Goal: Task Accomplishment & Management: Manage account settings

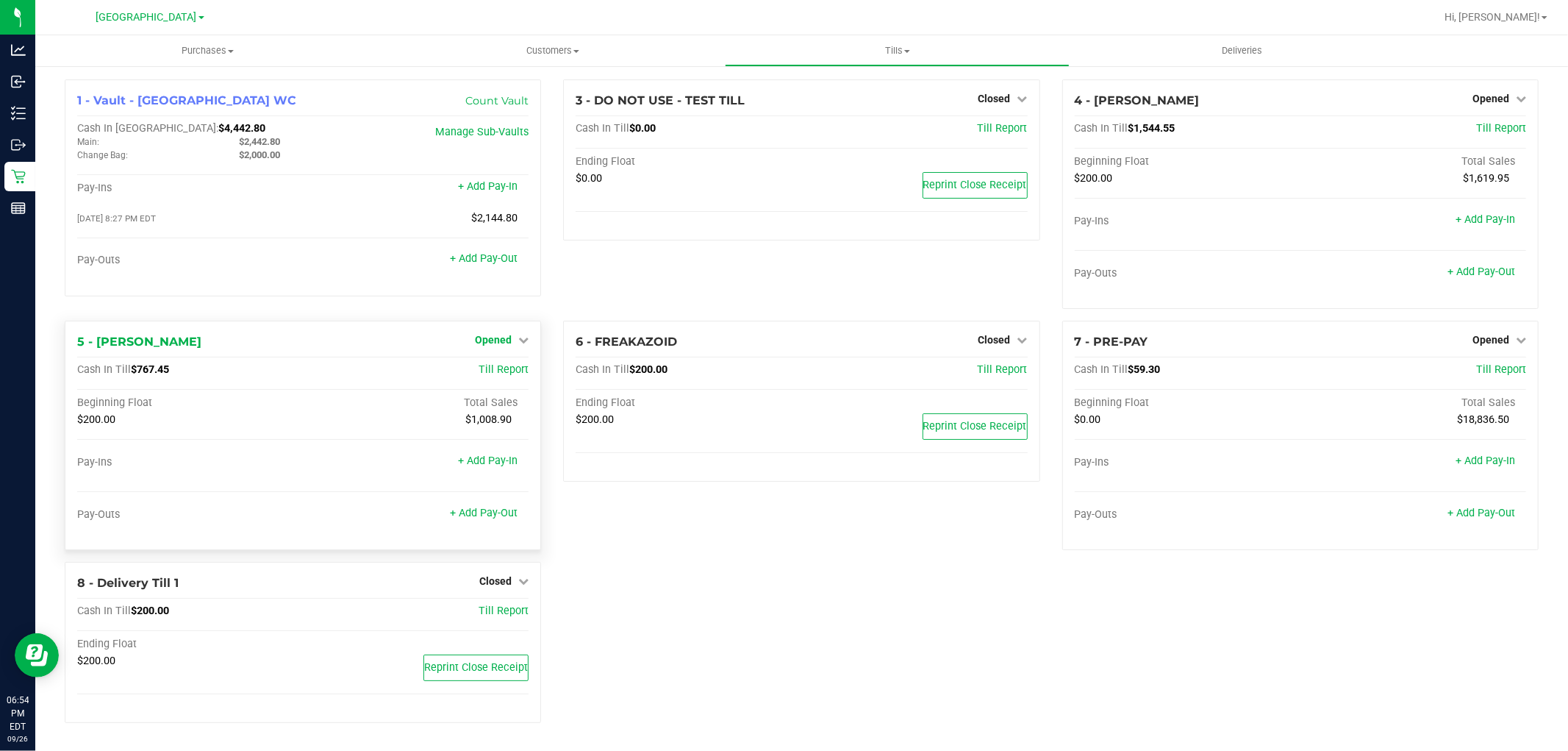
click at [514, 338] on link "Opened" at bounding box center [502, 340] width 54 height 12
click at [491, 380] on div "Close Till" at bounding box center [495, 370] width 109 height 18
drag, startPoint x: 498, startPoint y: 359, endPoint x: 498, endPoint y: 370, distance: 11.0
click at [498, 370] on div "Close Till" at bounding box center [495, 370] width 110 height 39
click at [498, 371] on link "Close Till" at bounding box center [495, 370] width 39 height 12
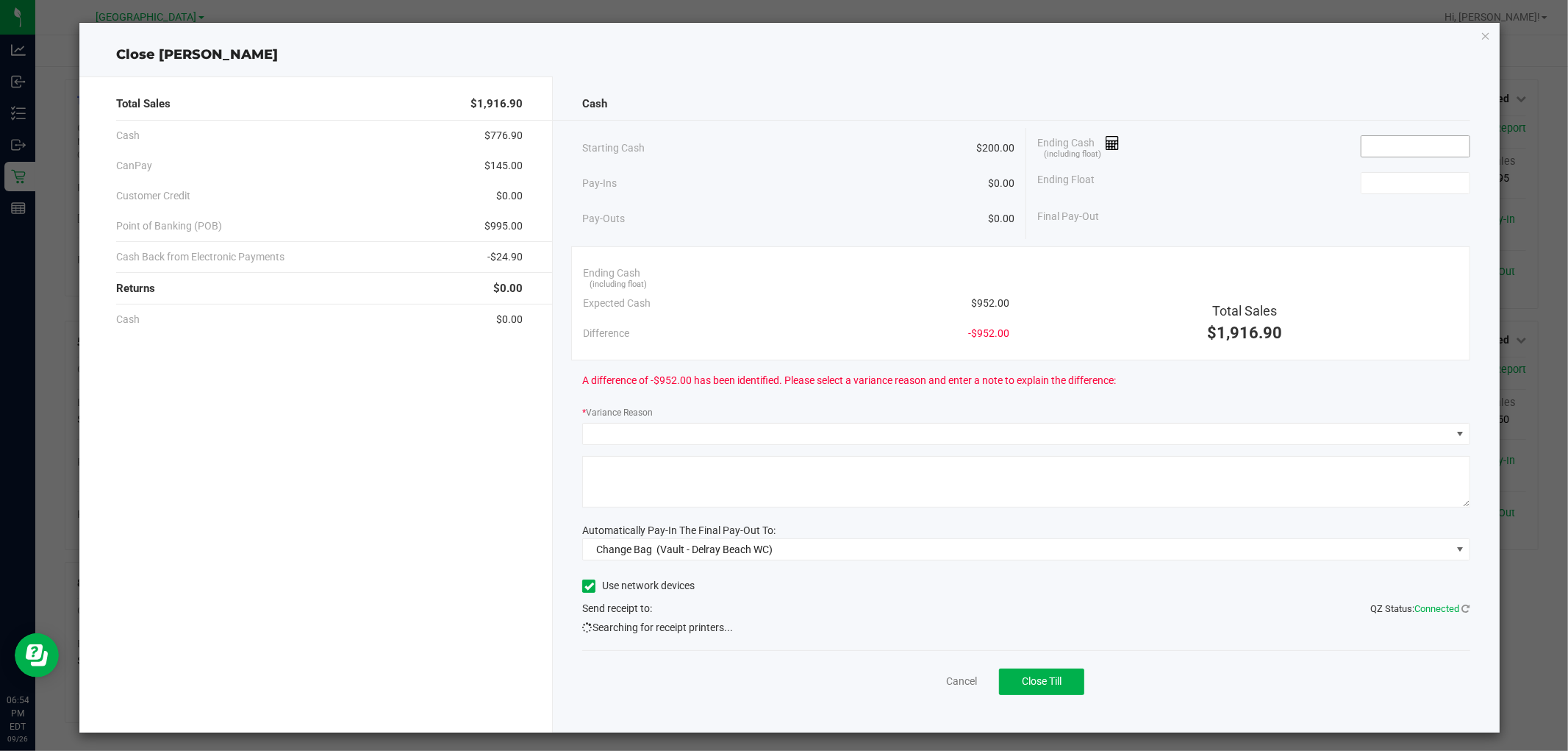
click at [1393, 144] on input at bounding box center [1415, 147] width 108 height 20
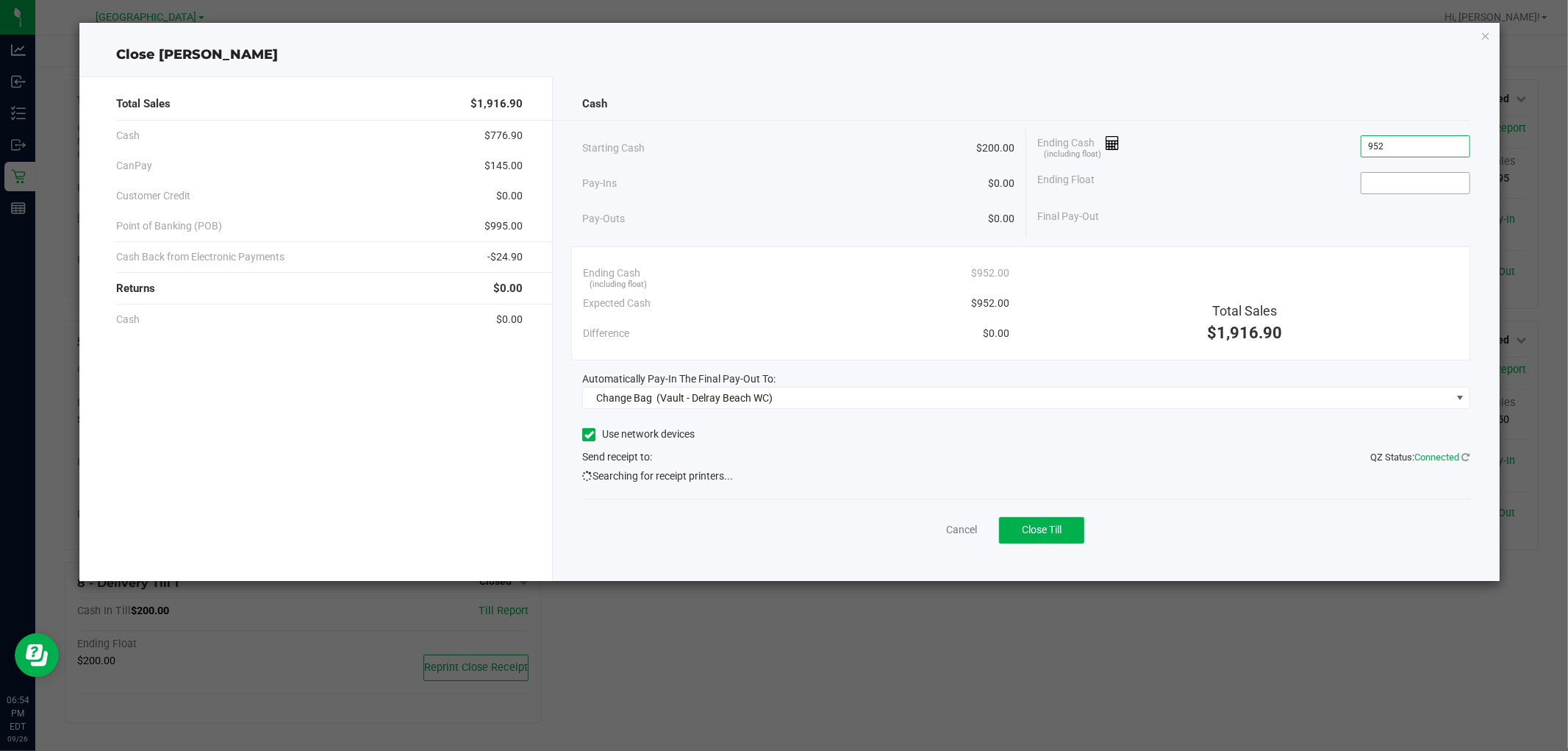
type input "$952.00"
click at [1399, 178] on input at bounding box center [1415, 183] width 108 height 20
type input "$200.00"
click at [1309, 252] on div "Ending Cash (including float) $952.00 Expected Cash $952.00 Difference $0.00 To…" at bounding box center [1020, 303] width 899 height 114
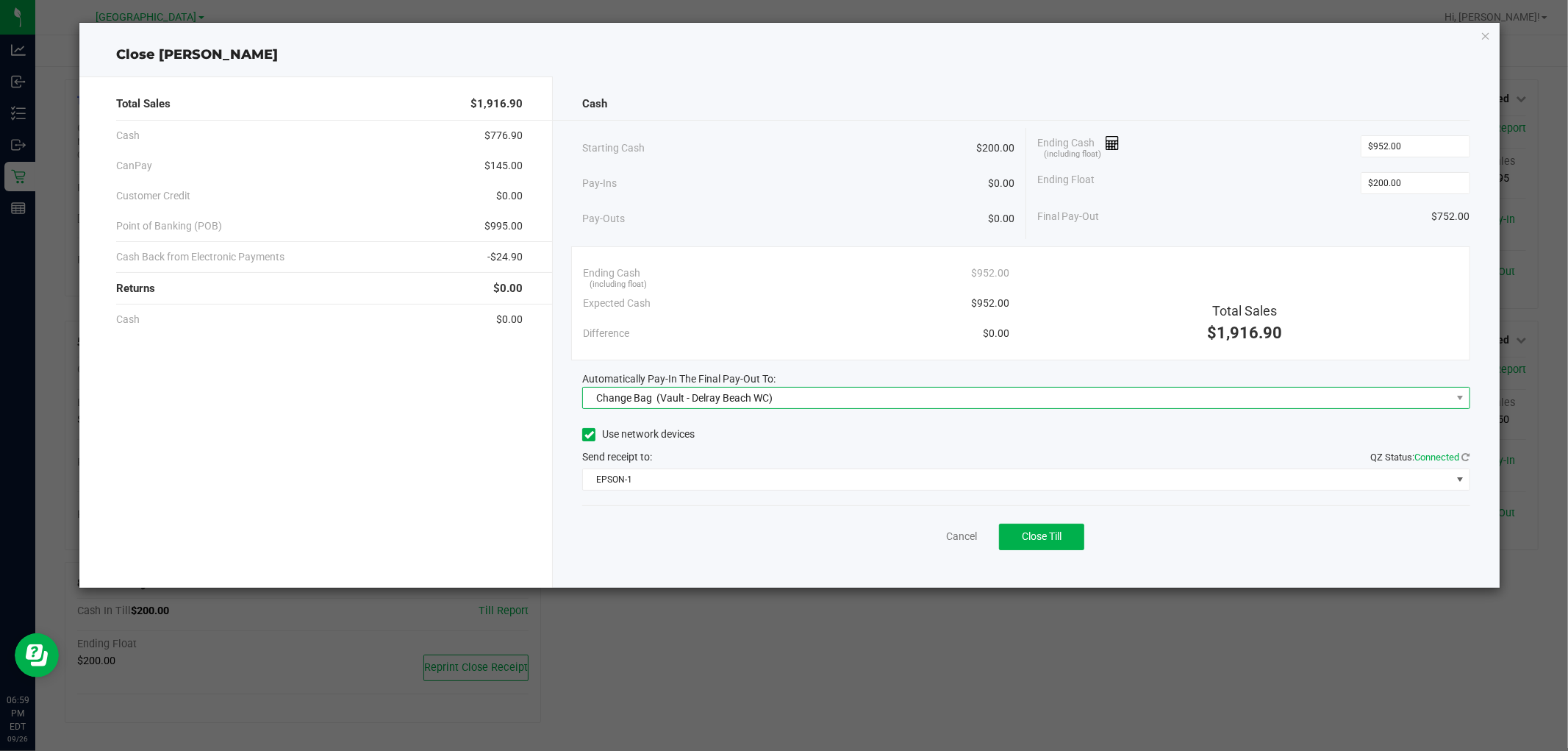
click at [833, 393] on span "Change Bag (Vault - Delray Beach WC)" at bounding box center [1016, 398] width 867 height 20
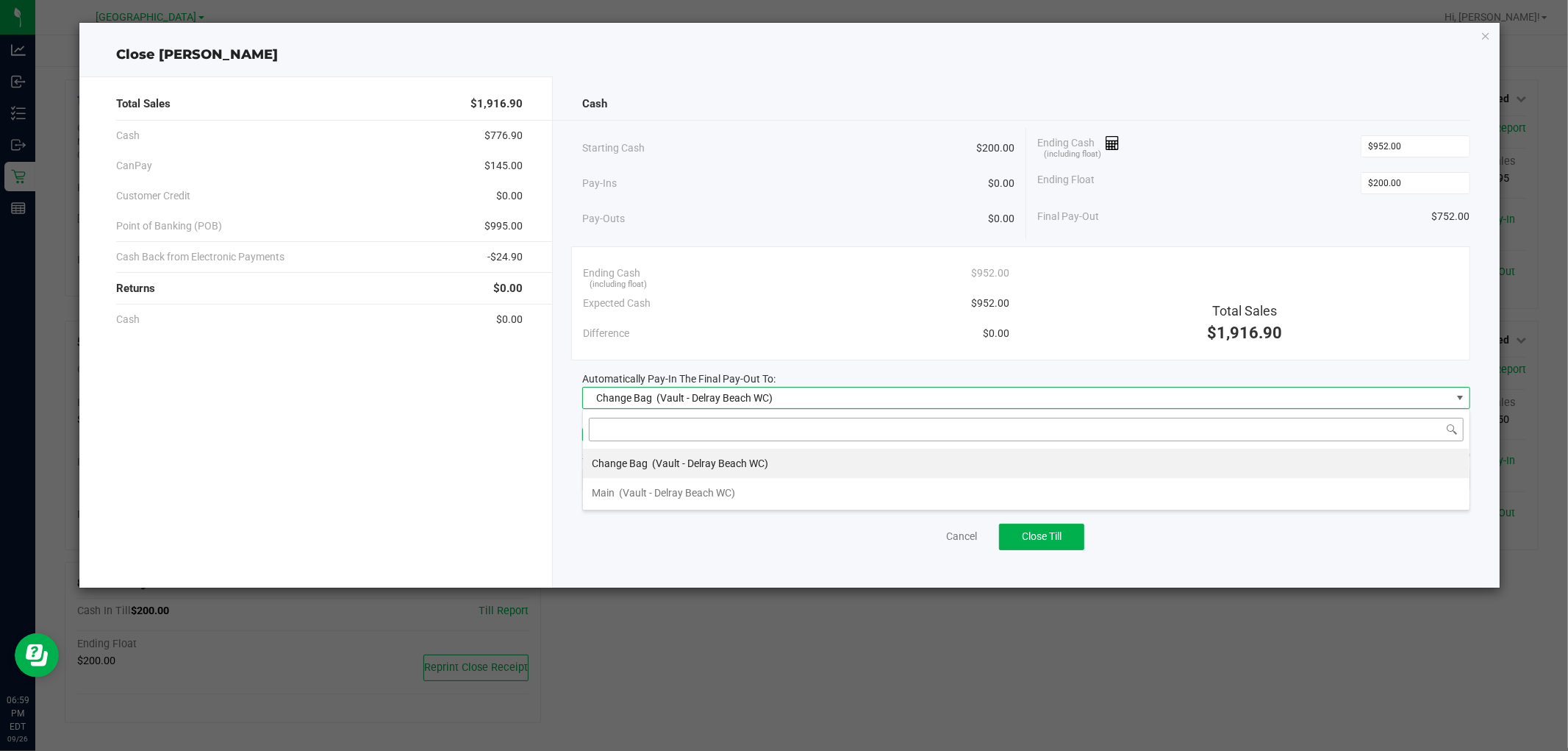
scroll to position [22, 888]
click at [774, 483] on li "Main (Vault - [GEOGRAPHIC_DATA] WC)" at bounding box center [1026, 493] width 887 height 29
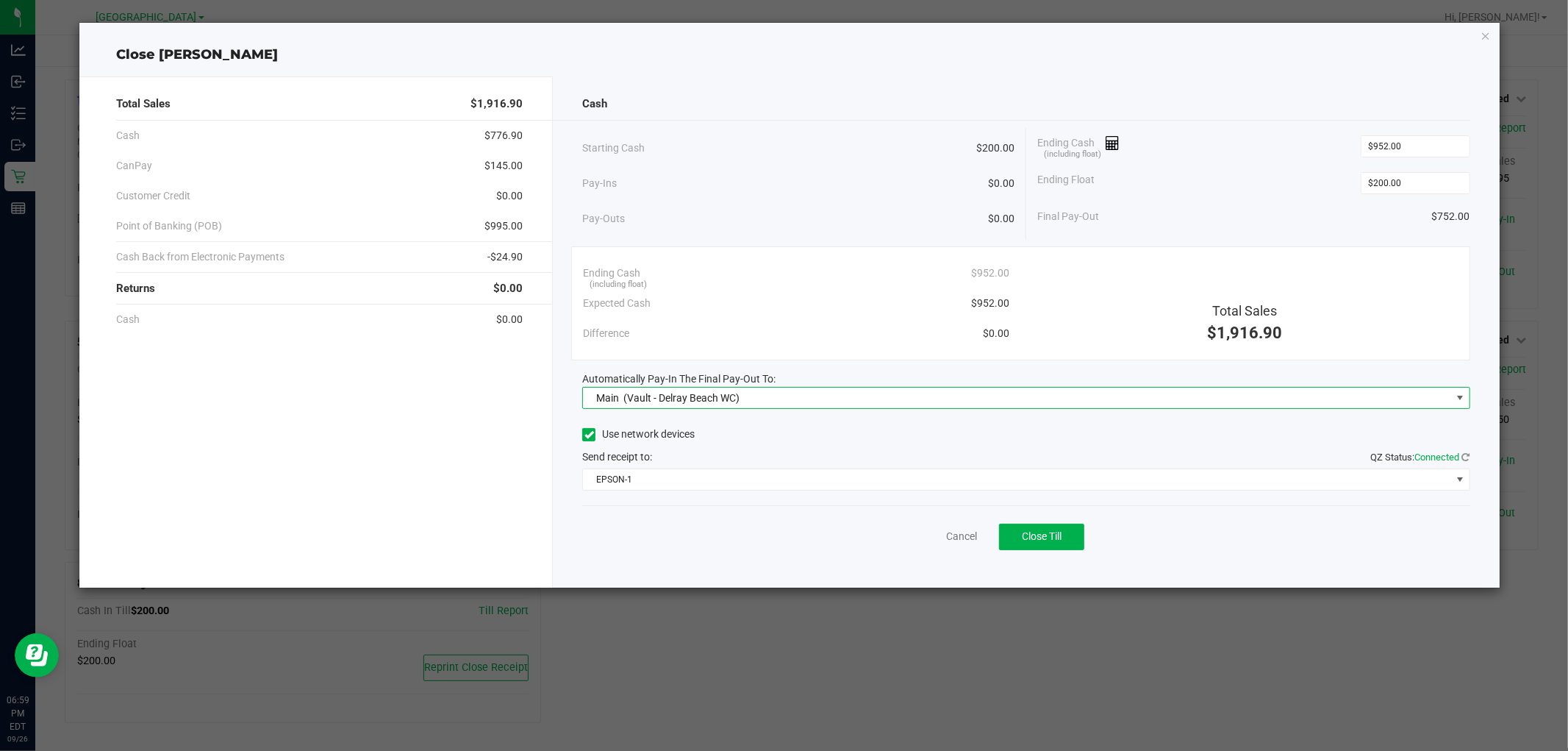
click at [781, 466] on div "Use network devices Send receipt to: QZ Status: Connected EPSON-1" at bounding box center [1025, 457] width 888 height 67
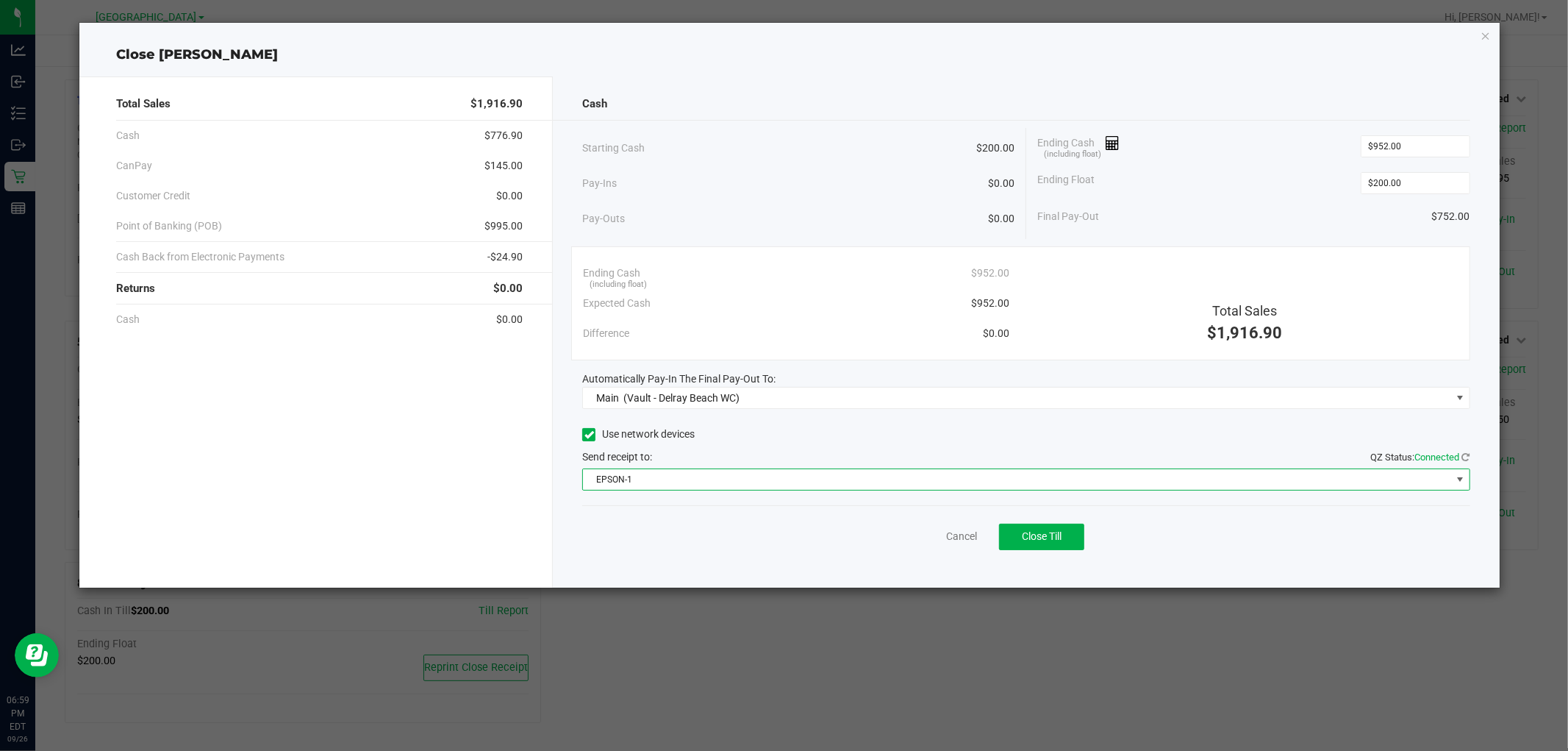
click at [782, 474] on span "EPSON-1" at bounding box center [1016, 479] width 867 height 20
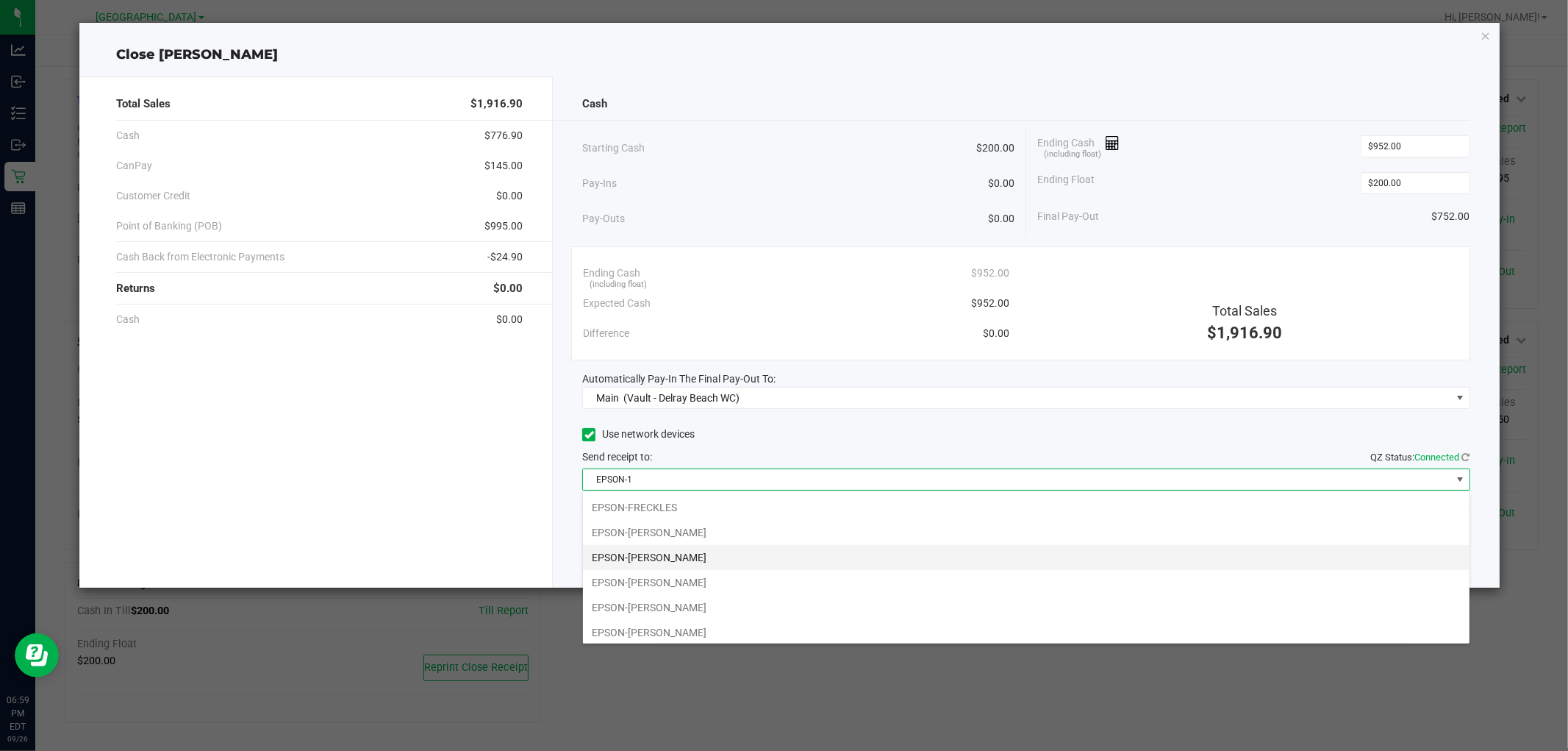
scroll to position [104, 0]
click at [763, 554] on li "EPSON-[PERSON_NAME]" at bounding box center [1026, 554] width 887 height 25
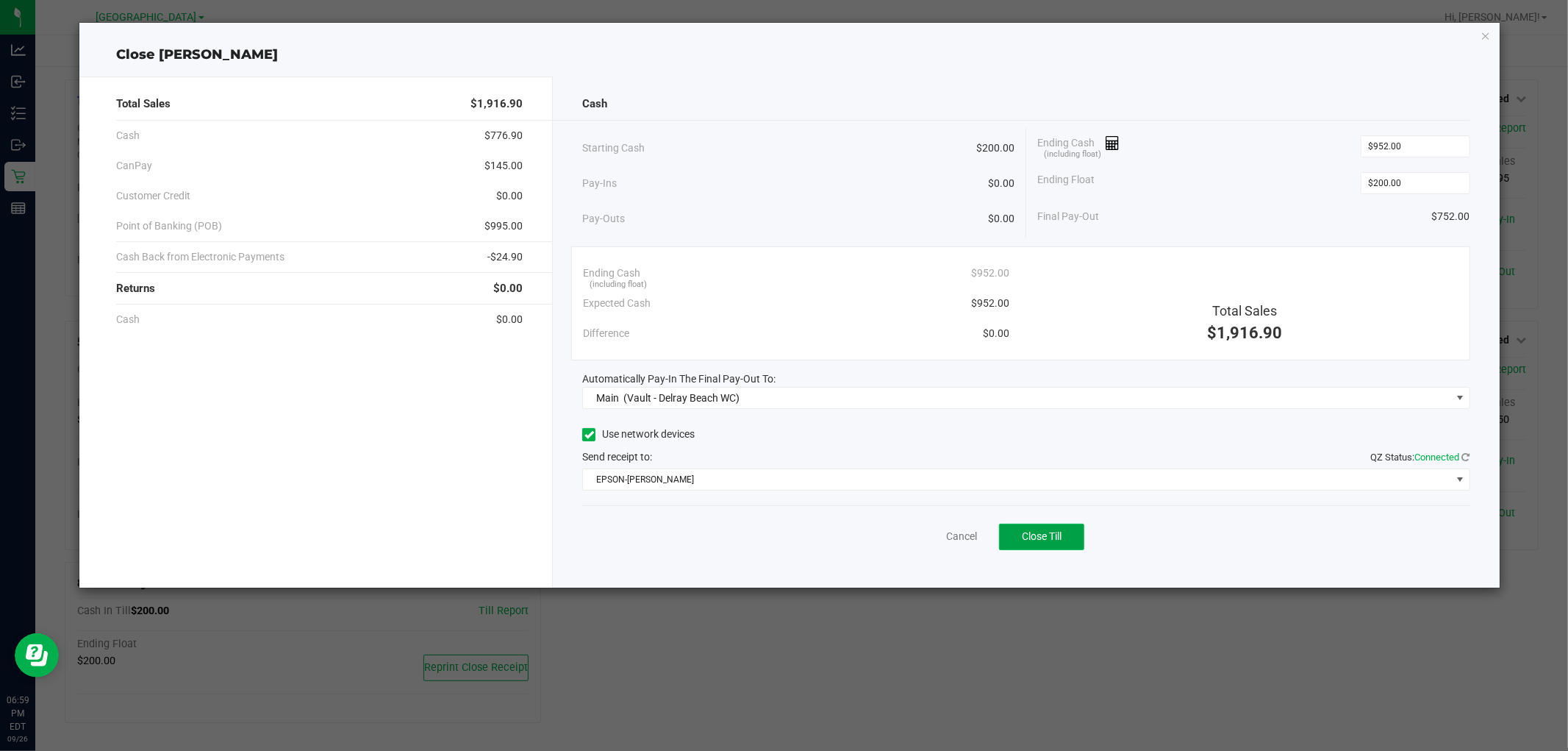
click at [1040, 542] on button "Close Till" at bounding box center [1041, 537] width 85 height 27
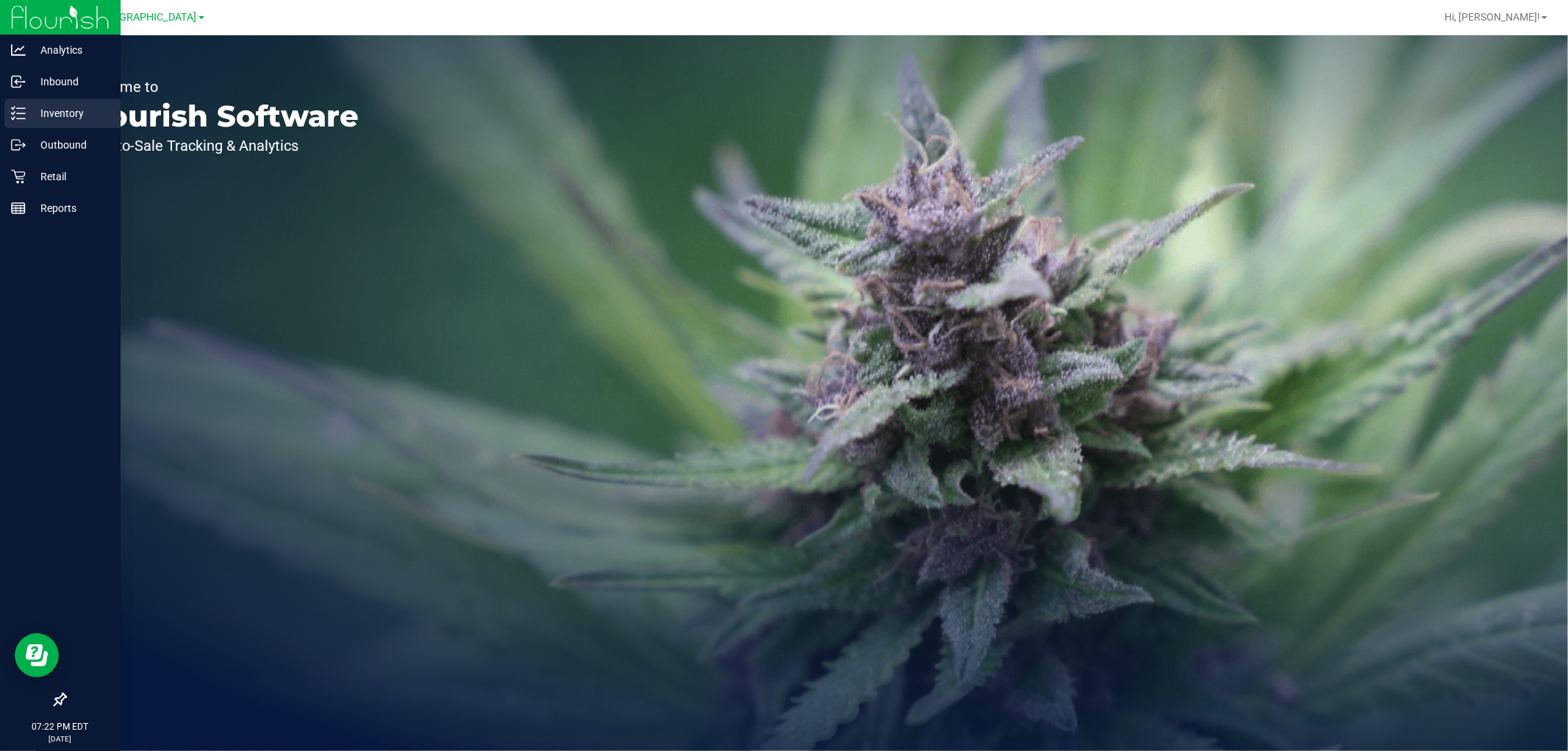
click at [66, 107] on p "Inventory" at bounding box center [70, 113] width 88 height 17
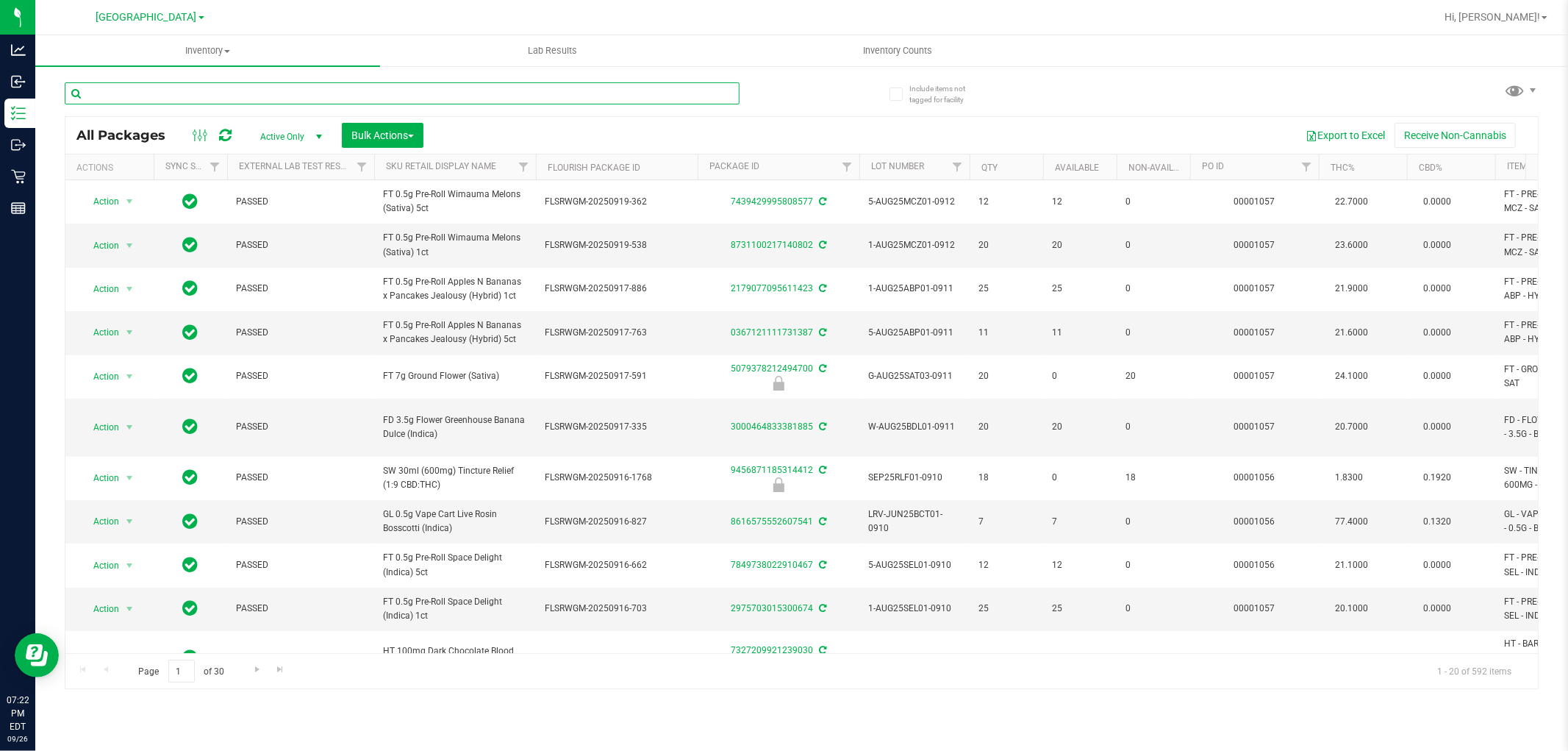
click at [356, 97] on input "text" at bounding box center [402, 94] width 675 height 22
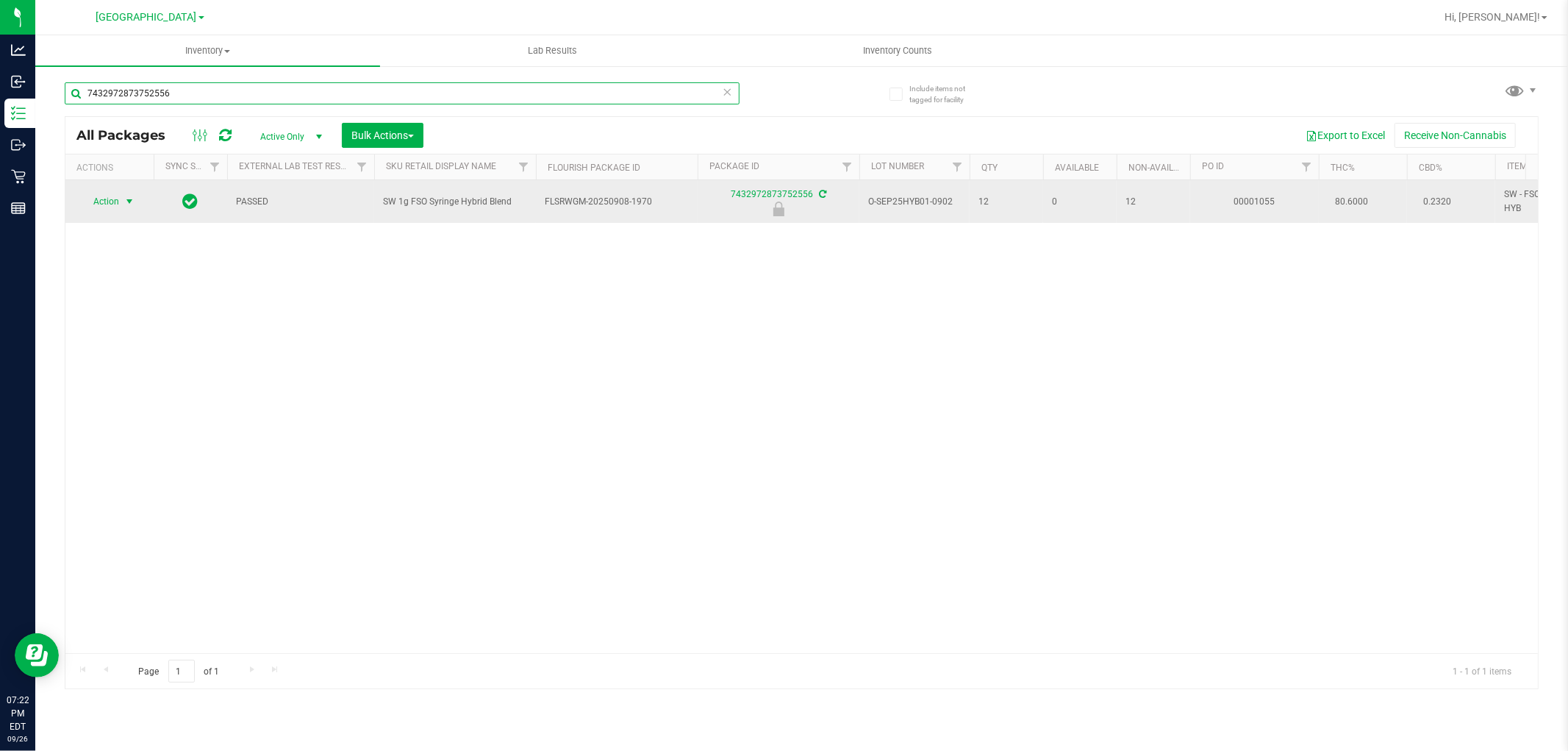
type input "7432972873752556"
click at [128, 199] on span "select" at bounding box center [129, 201] width 12 height 12
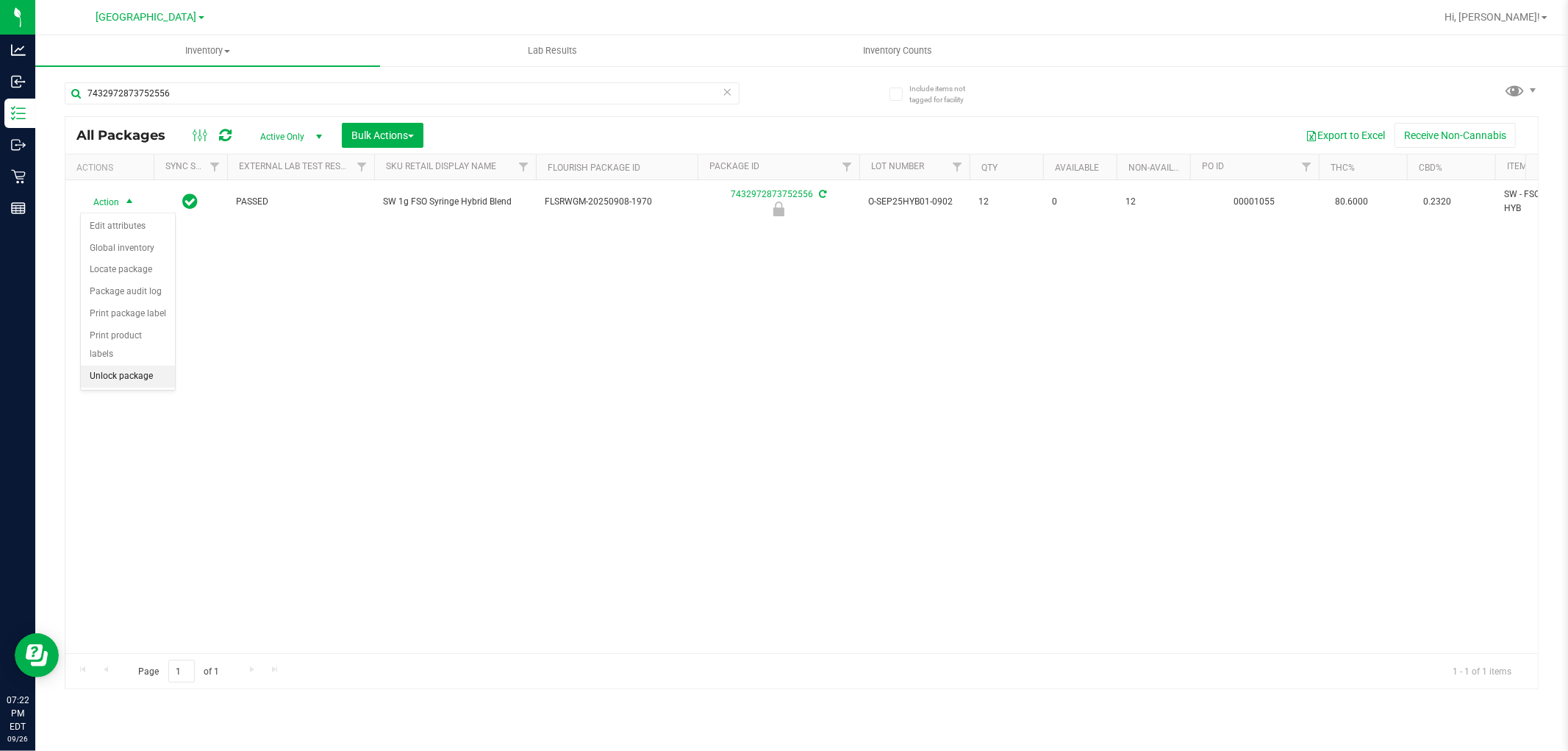
click at [116, 375] on li "Unlock package" at bounding box center [128, 377] width 94 height 22
